Goal: Information Seeking & Learning: Learn about a topic

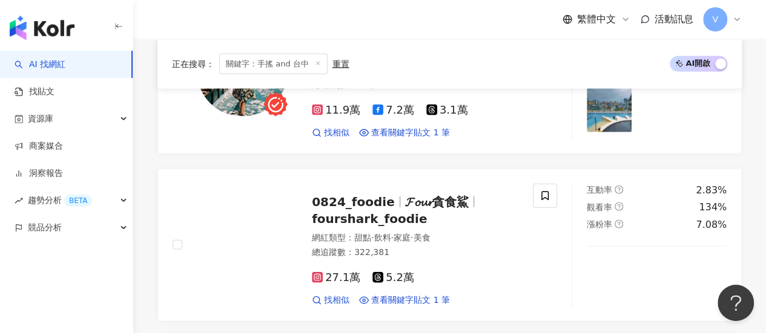
scroll to position [1231, 0]
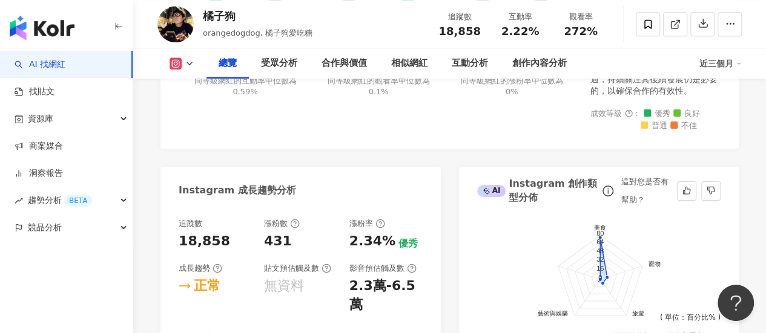
scroll to position [605, 0]
